Goal: Task Accomplishment & Management: Use online tool/utility

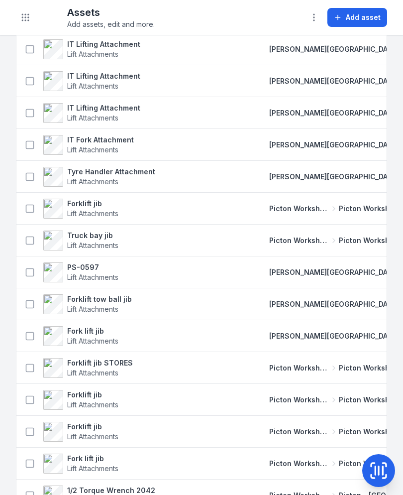
scroll to position [294, 0]
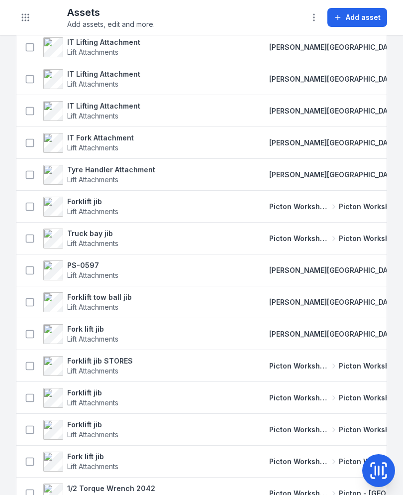
click at [22, 16] on icon "Toggle navigation" at bounding box center [25, 17] width 10 height 10
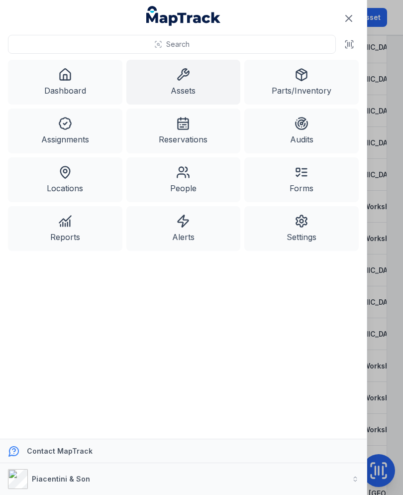
click at [48, 77] on link "Dashboard" at bounding box center [65, 82] width 115 height 45
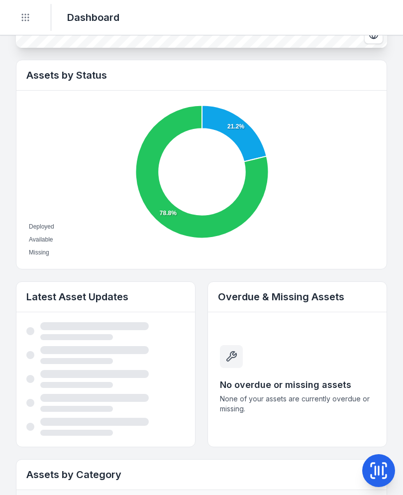
scroll to position [322, 0]
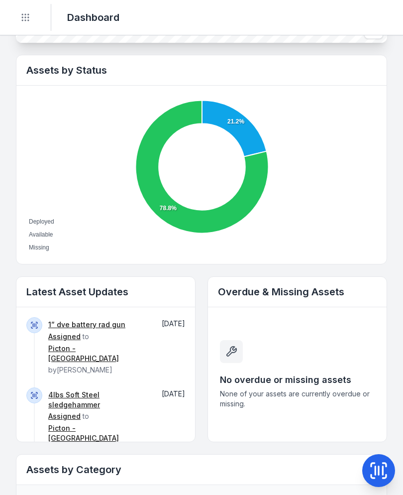
click at [93, 321] on link "1” dve battery rad gun" at bounding box center [86, 325] width 77 height 10
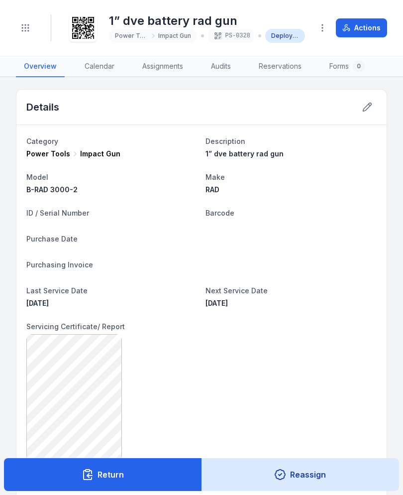
click at [170, 479] on button "Return" at bounding box center [103, 474] width 198 height 33
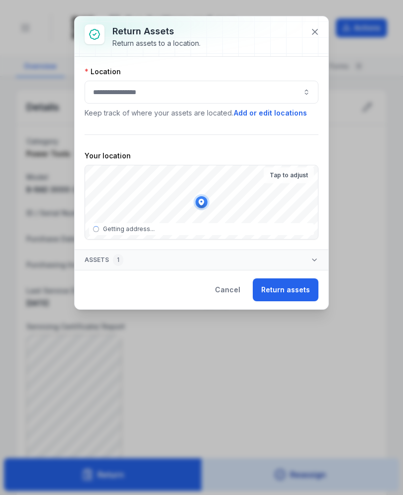
click at [275, 82] on button "button" at bounding box center [202, 92] width 234 height 23
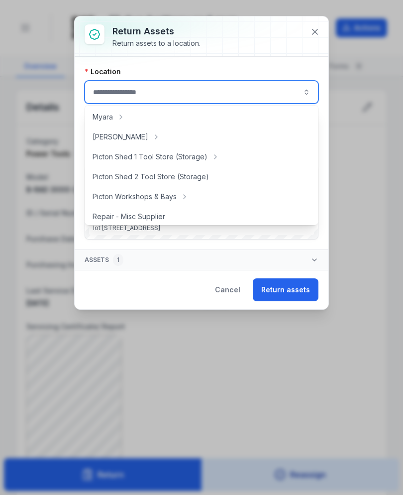
scroll to position [164, 0]
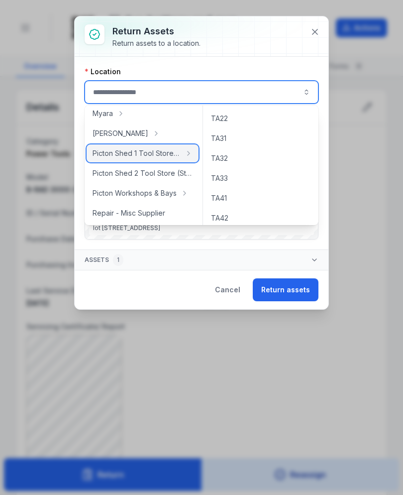
click at [154, 156] on span "Picton Shed 1 Tool Store (Storage)" at bounding box center [137, 153] width 88 height 10
type input "**********"
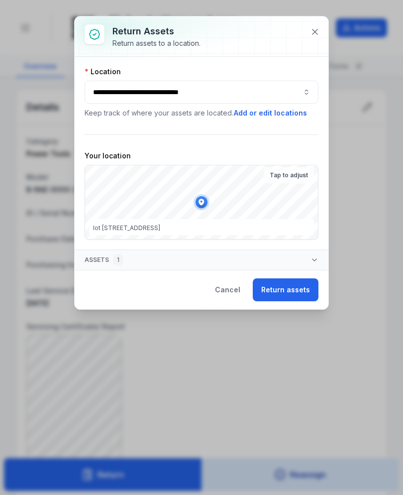
click at [298, 293] on button "Return assets" at bounding box center [286, 289] width 66 height 23
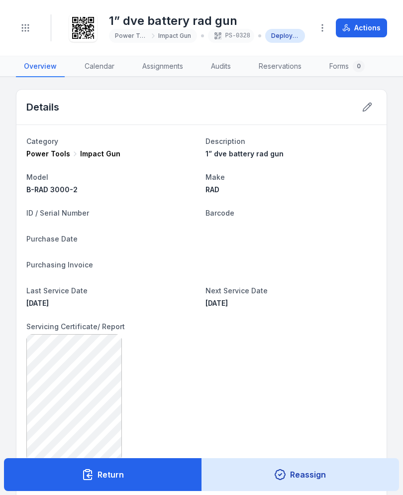
click at [373, 105] on button at bounding box center [367, 107] width 19 height 19
